Goal: Navigation & Orientation: Find specific page/section

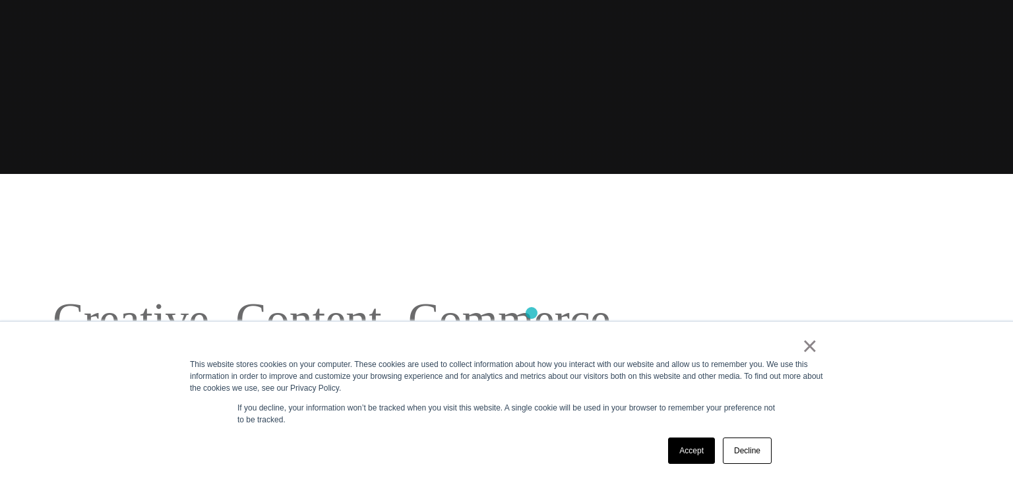
scroll to position [308, 0]
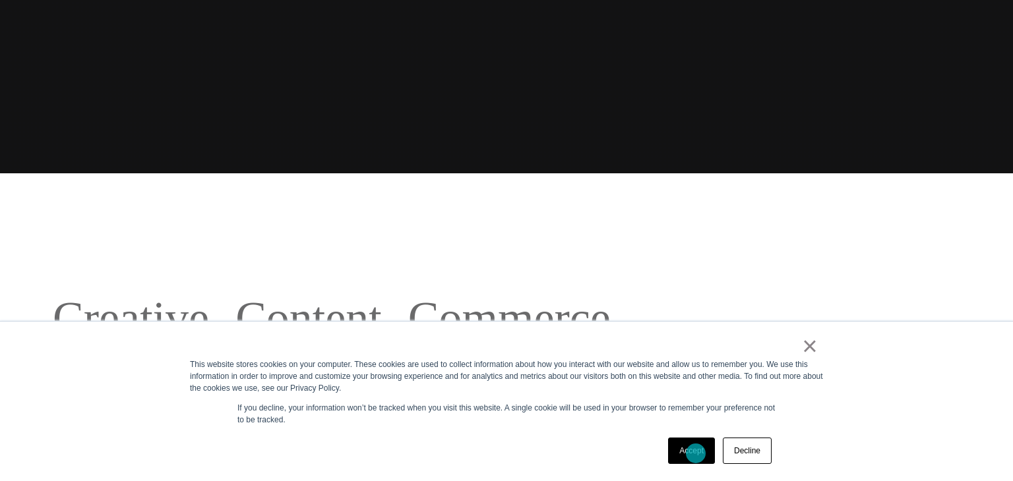
click at [696, 454] on link "Accept" at bounding box center [691, 451] width 47 height 26
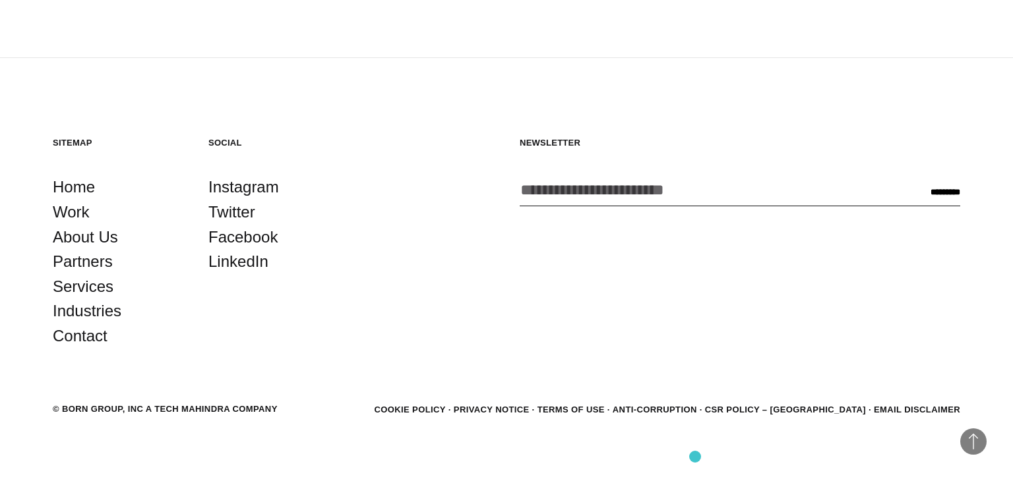
scroll to position [3572, 0]
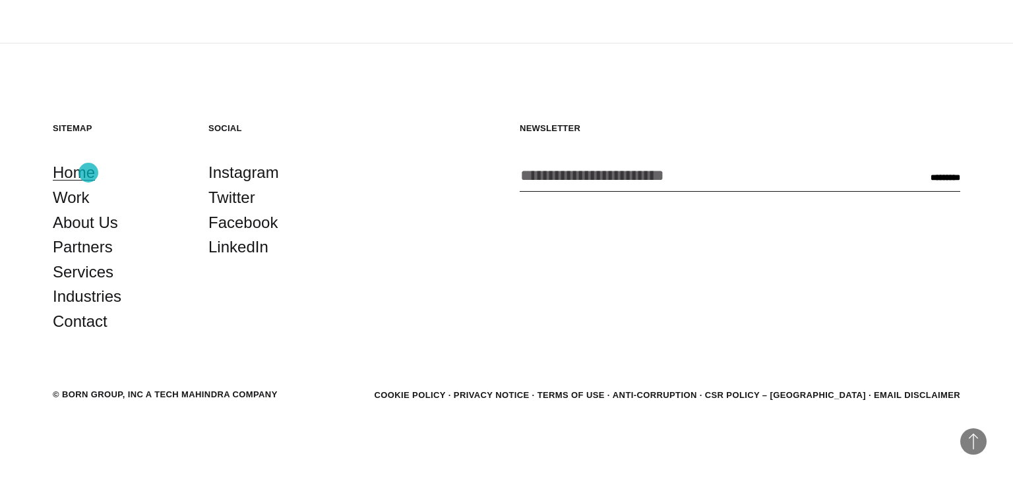
click at [88, 173] on link "Home" at bounding box center [74, 172] width 42 height 25
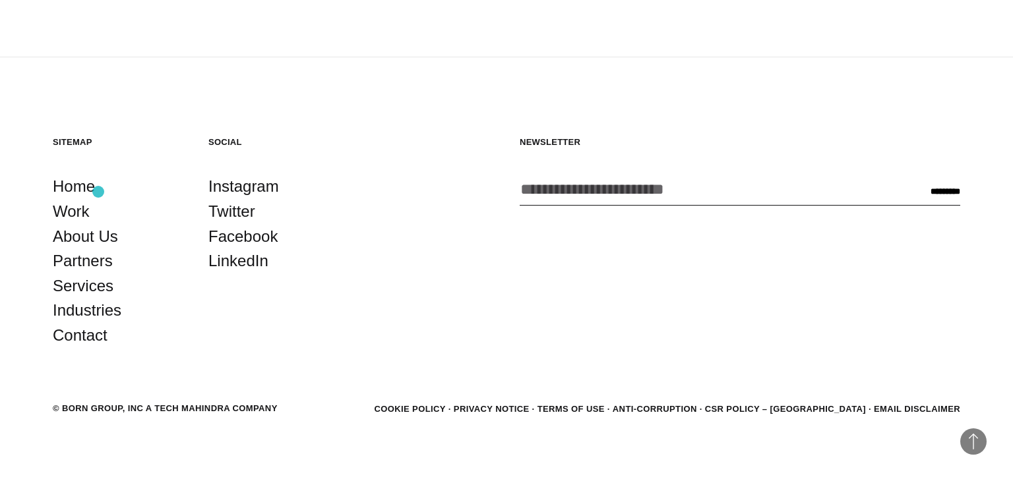
scroll to position [3572, 0]
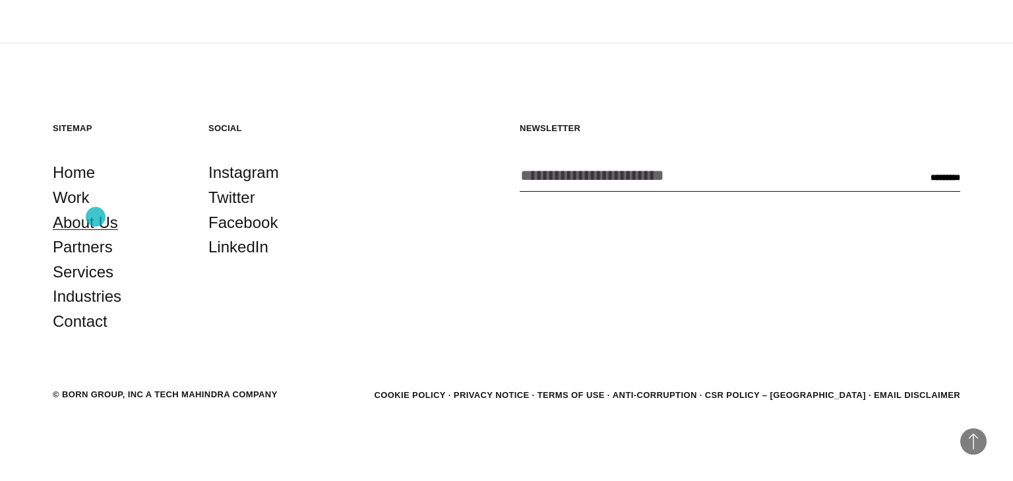
click at [96, 217] on link "About Us" at bounding box center [85, 222] width 65 height 25
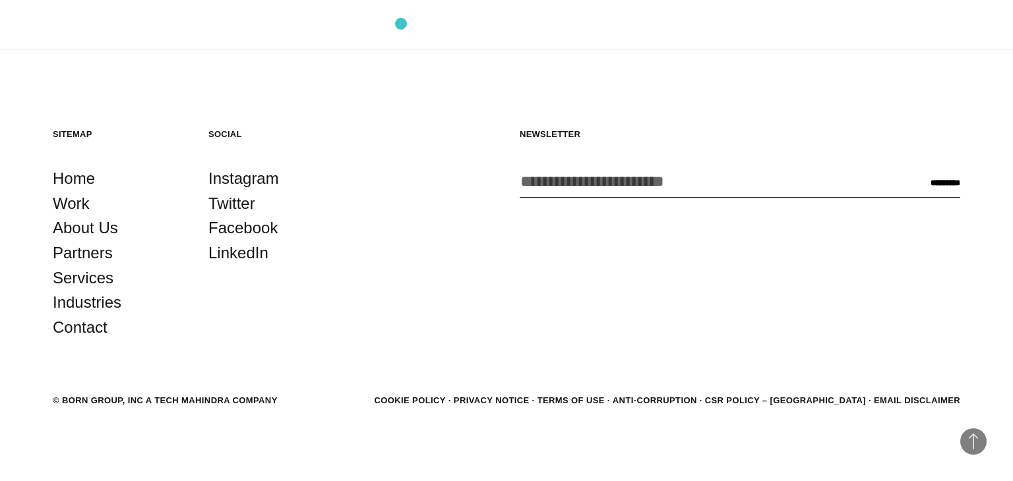
scroll to position [4581, 0]
